Goal: Task Accomplishment & Management: Manage account settings

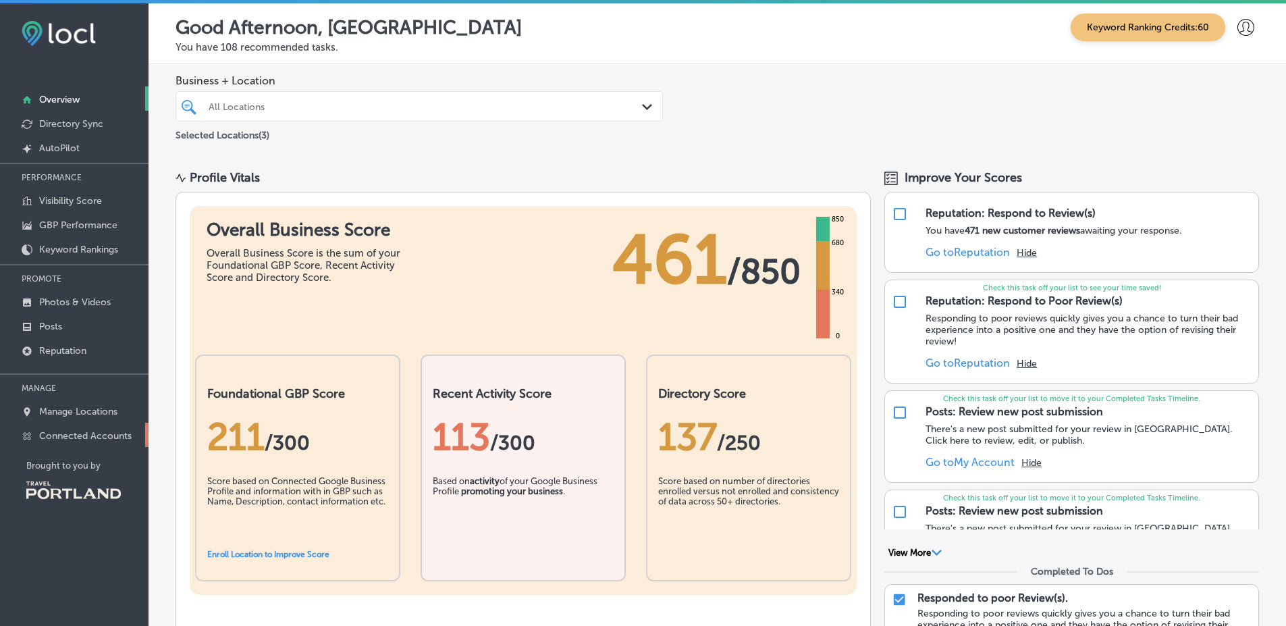
click at [118, 435] on p "Connected Accounts" at bounding box center [85, 435] width 92 height 11
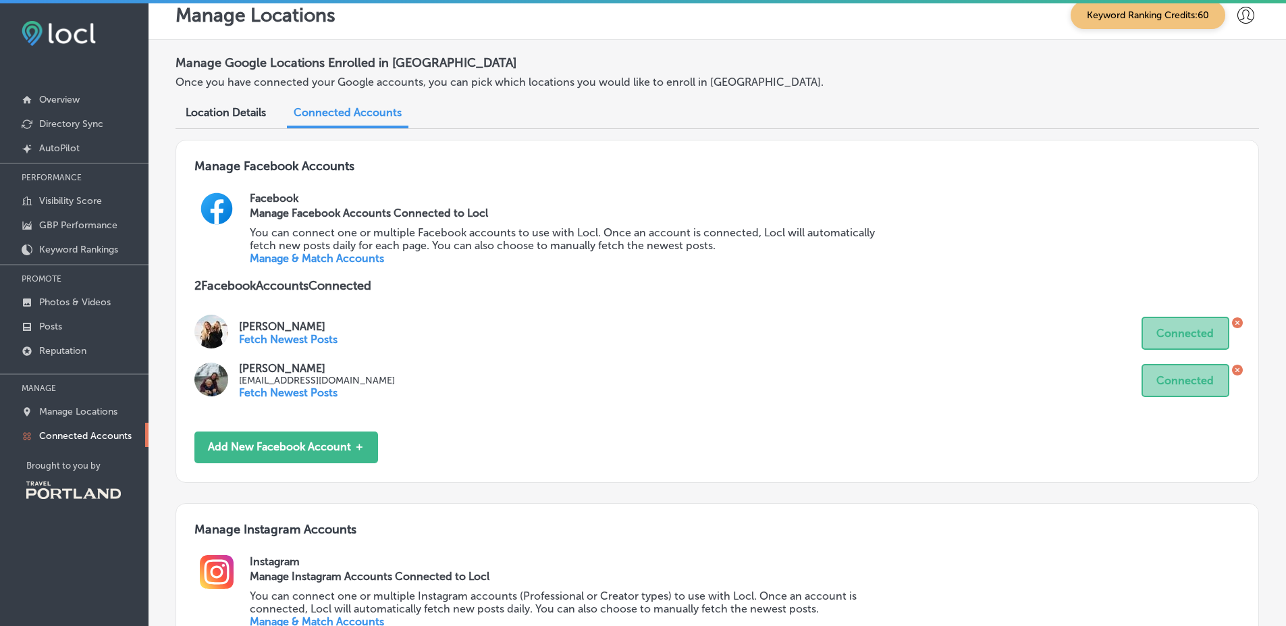
scroll to position [297, 0]
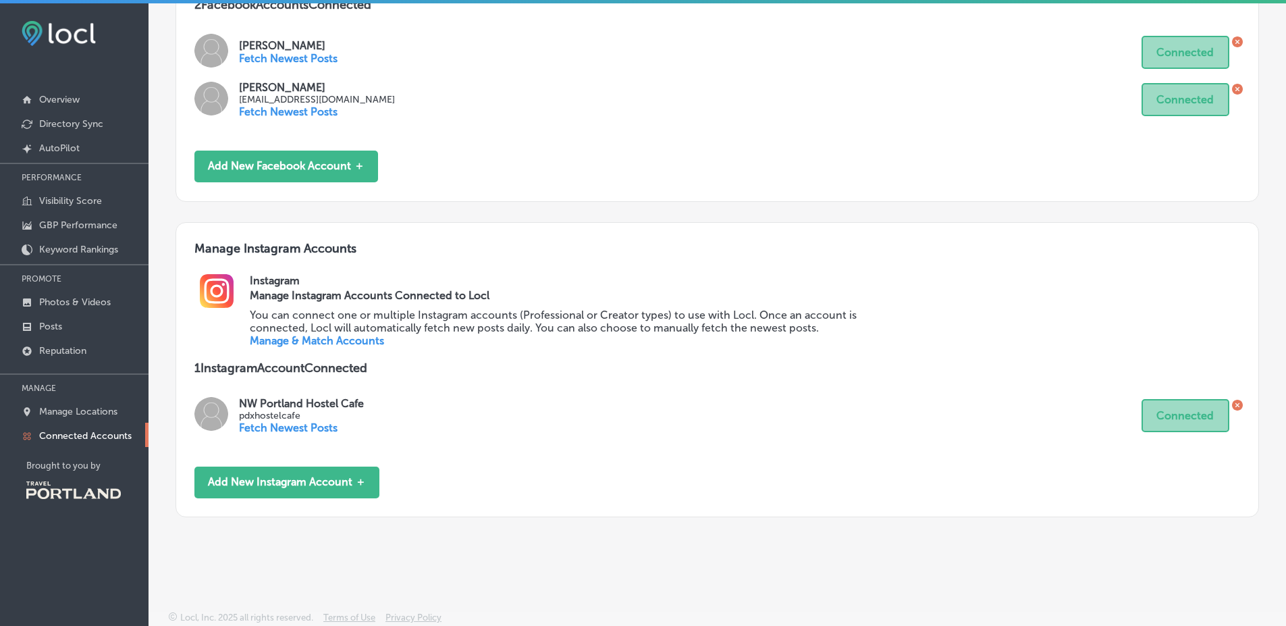
click at [332, 344] on link "Manage & Match Accounts" at bounding box center [317, 340] width 134 height 13
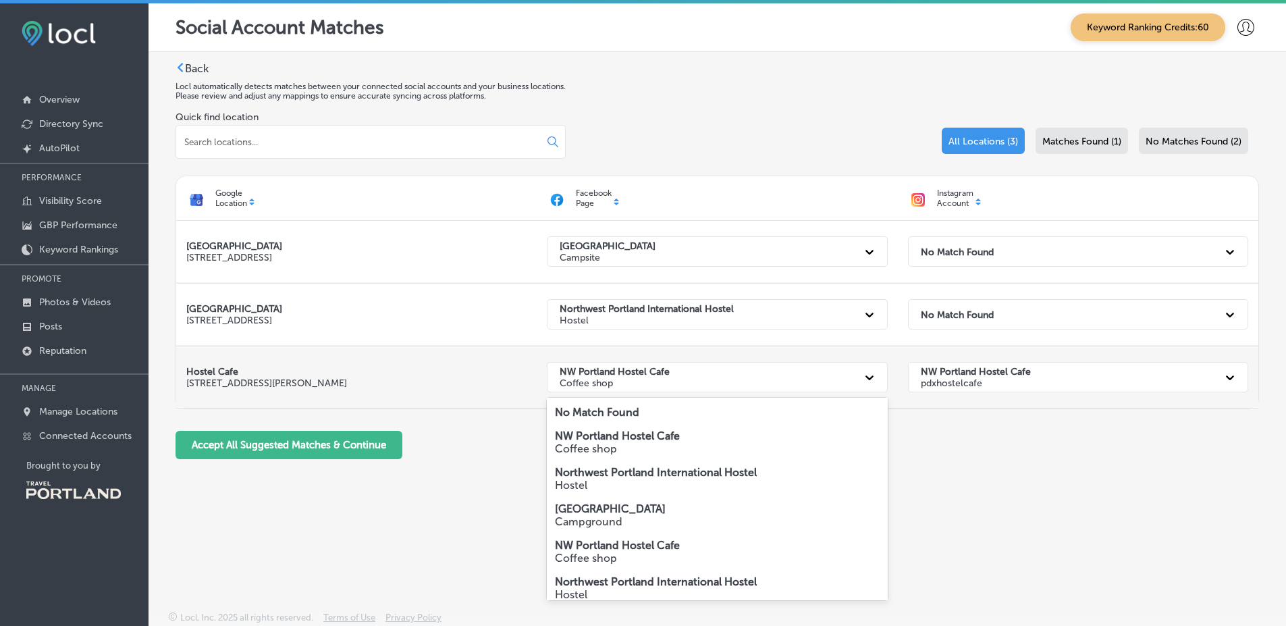
click at [883, 385] on div "NW Portland Hostel Cafe Coffee shop" at bounding box center [717, 377] width 340 height 30
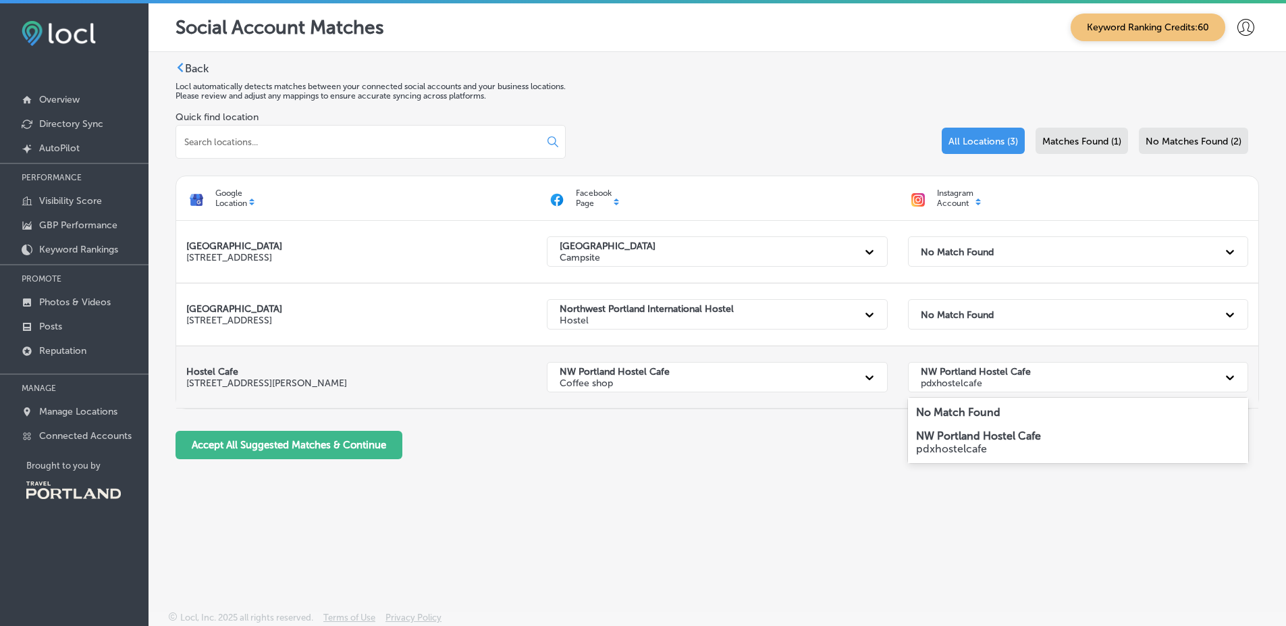
click at [1036, 383] on div "NW Portland Hostel Cafe pdxhostelcafe" at bounding box center [1066, 377] width 304 height 28
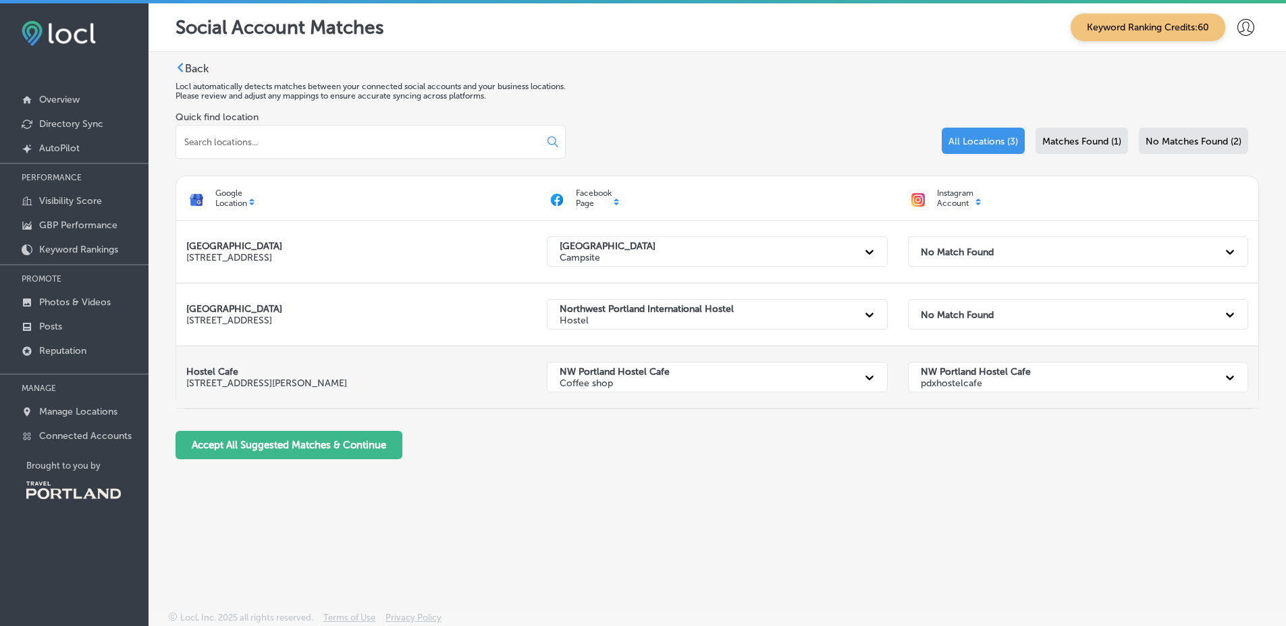
click at [1036, 383] on div "NW Portland Hostel Cafe pdxhostelcafe" at bounding box center [1066, 377] width 304 height 28
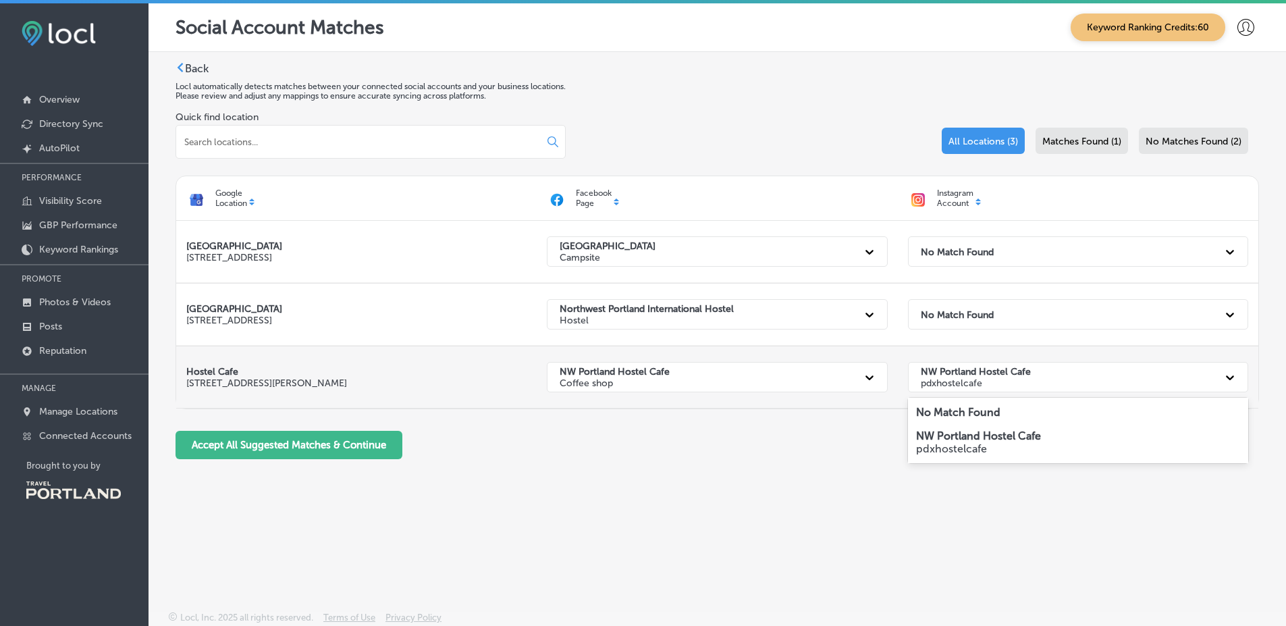
click at [1036, 383] on div "NW Portland Hostel Cafe pdxhostelcafe" at bounding box center [1066, 377] width 304 height 28
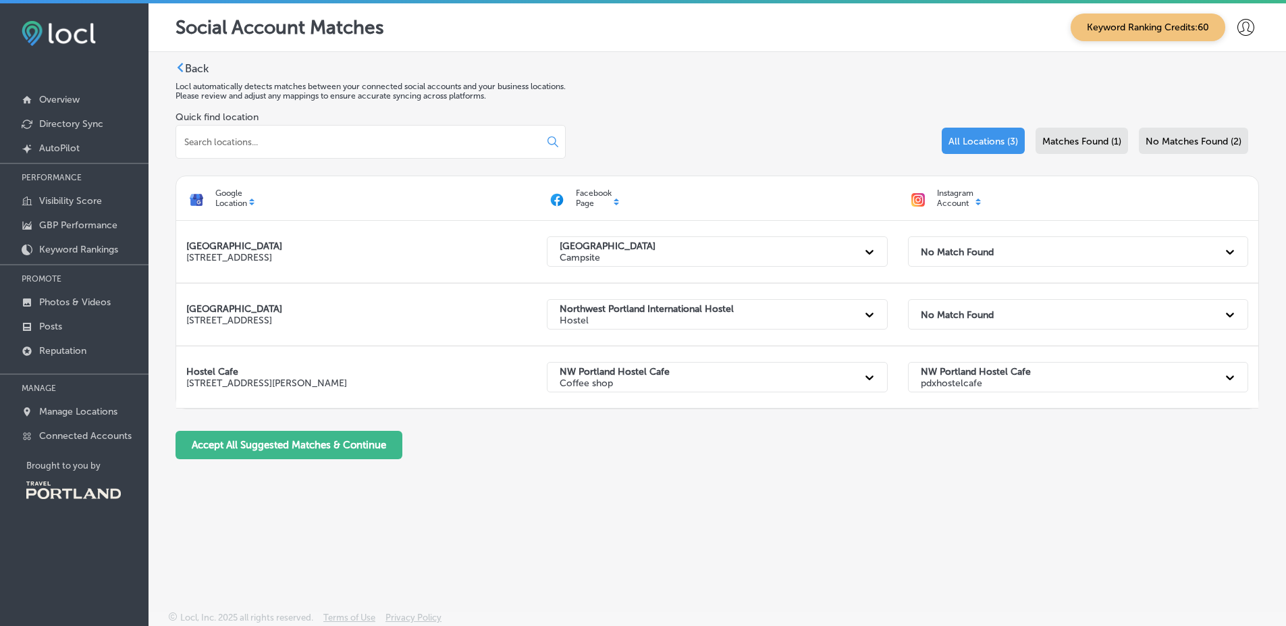
click at [935, 87] on p "Locl automatically detects matches between your connected social accounts and y…" at bounding box center [717, 86] width 1083 height 9
